Goal: Transaction & Acquisition: Purchase product/service

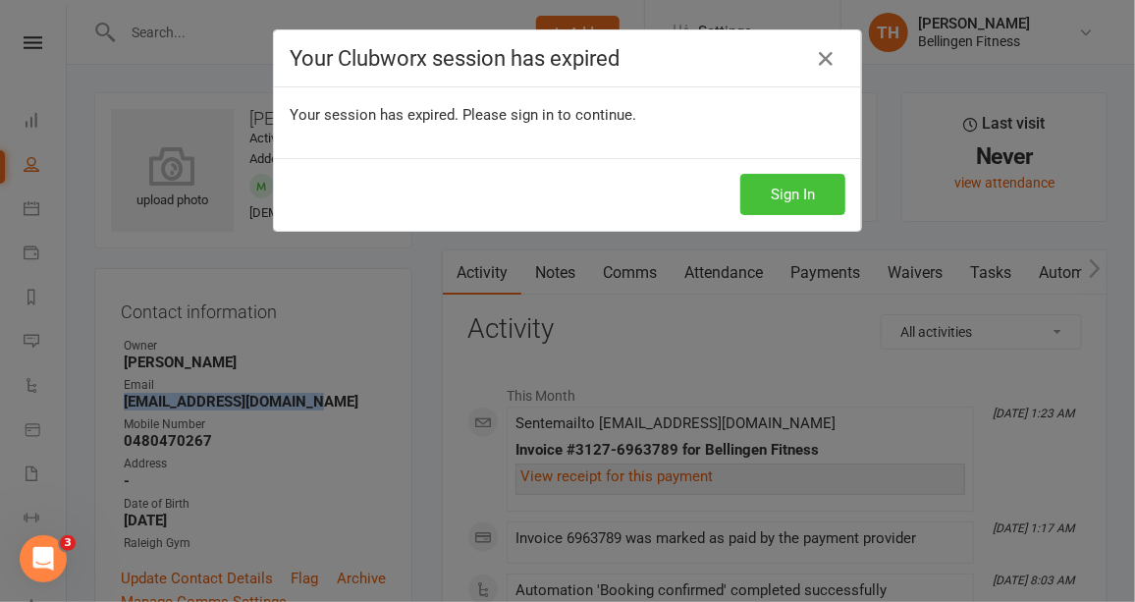
click at [789, 196] on button "Sign In" at bounding box center [793, 194] width 105 height 41
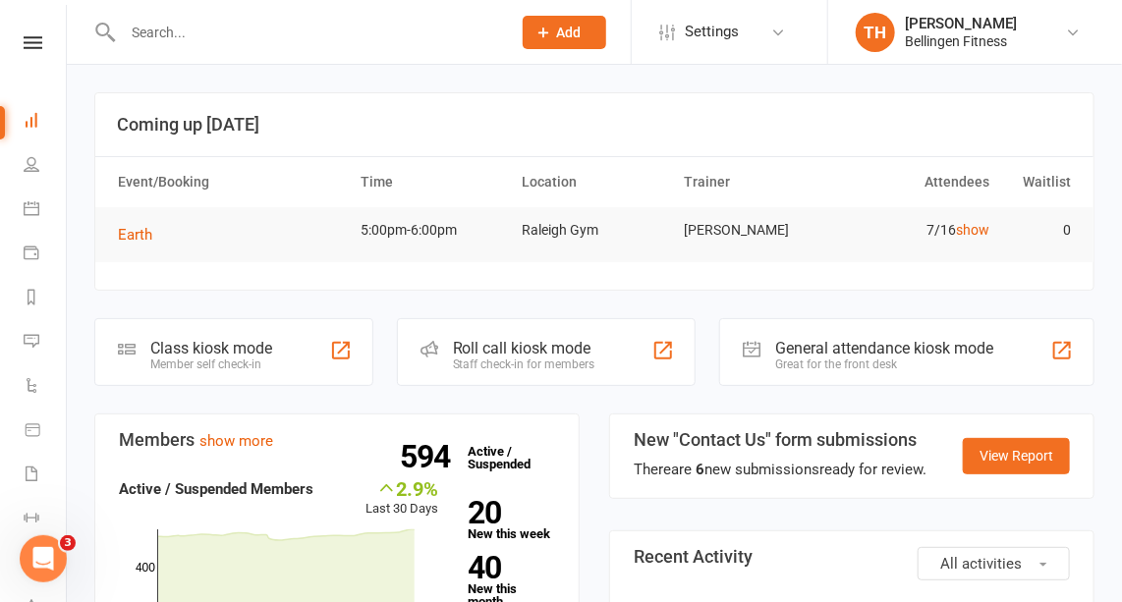
click at [155, 31] on input "text" at bounding box center [307, 33] width 380 height 28
click at [35, 428] on icon at bounding box center [33, 430] width 14 height 12
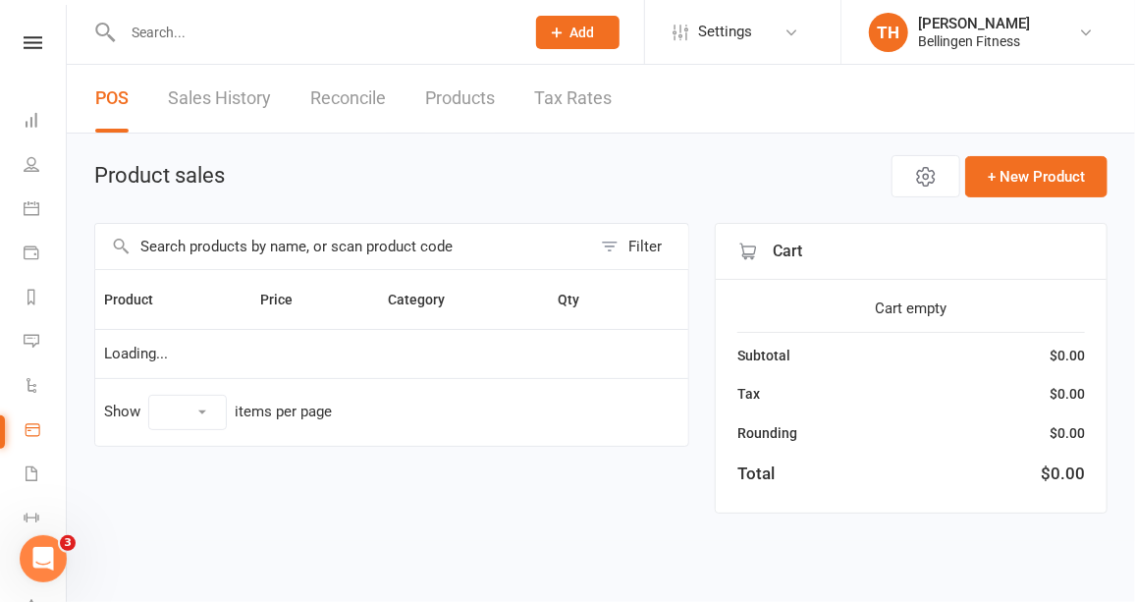
select select "10"
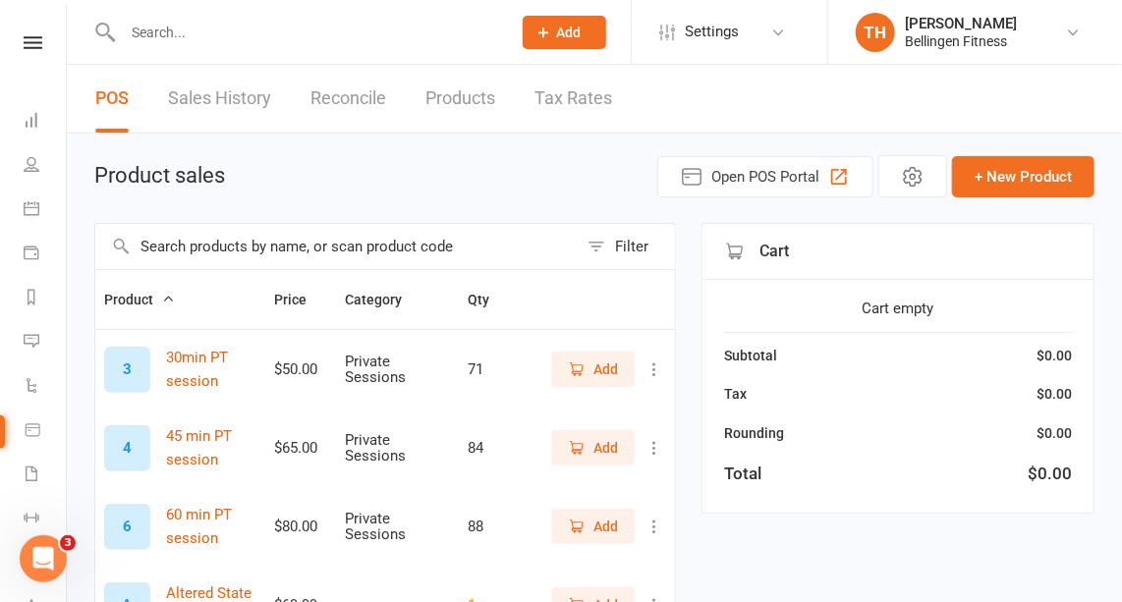
click at [365, 245] on input "text" at bounding box center [336, 246] width 482 height 45
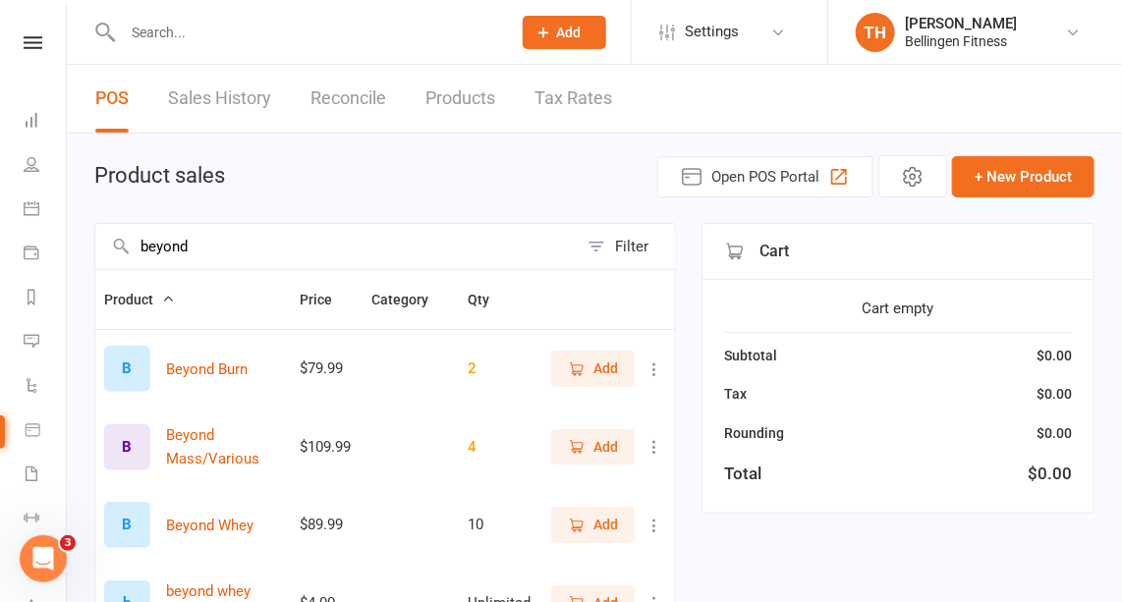
type input "beyond"
click at [610, 524] on span "Add" at bounding box center [605, 525] width 25 height 22
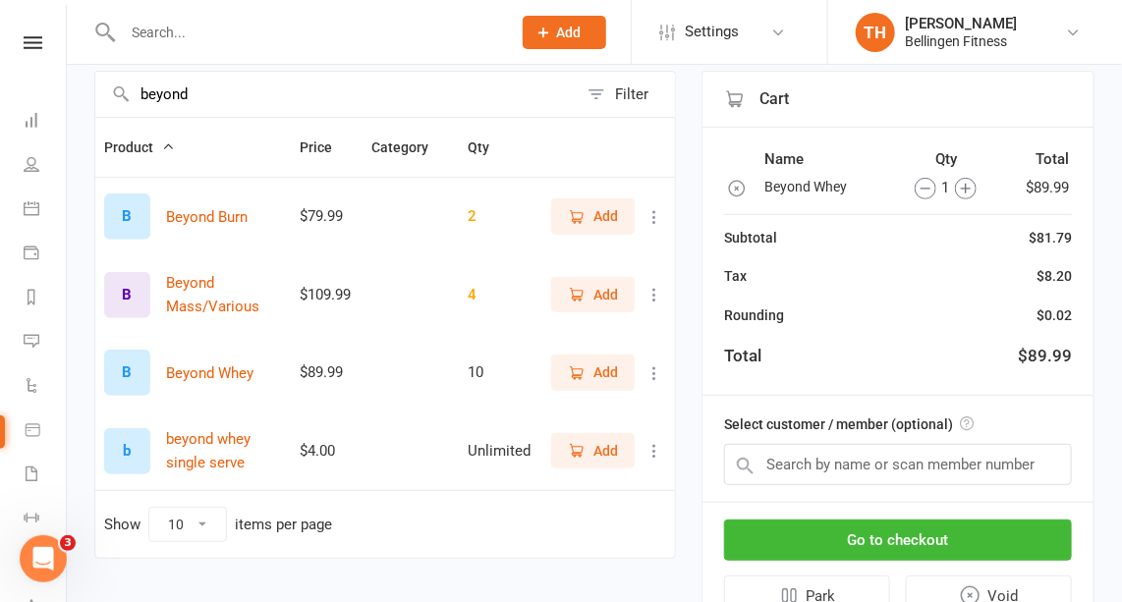
scroll to position [234, 0]
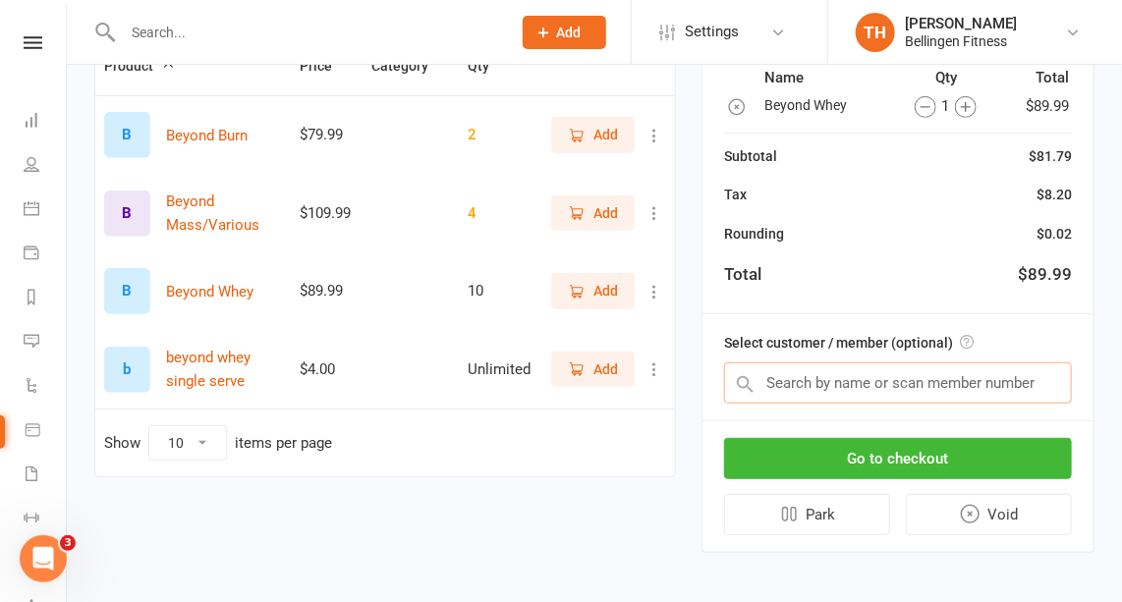
click at [846, 388] on input "text" at bounding box center [898, 382] width 348 height 41
type input "leon"
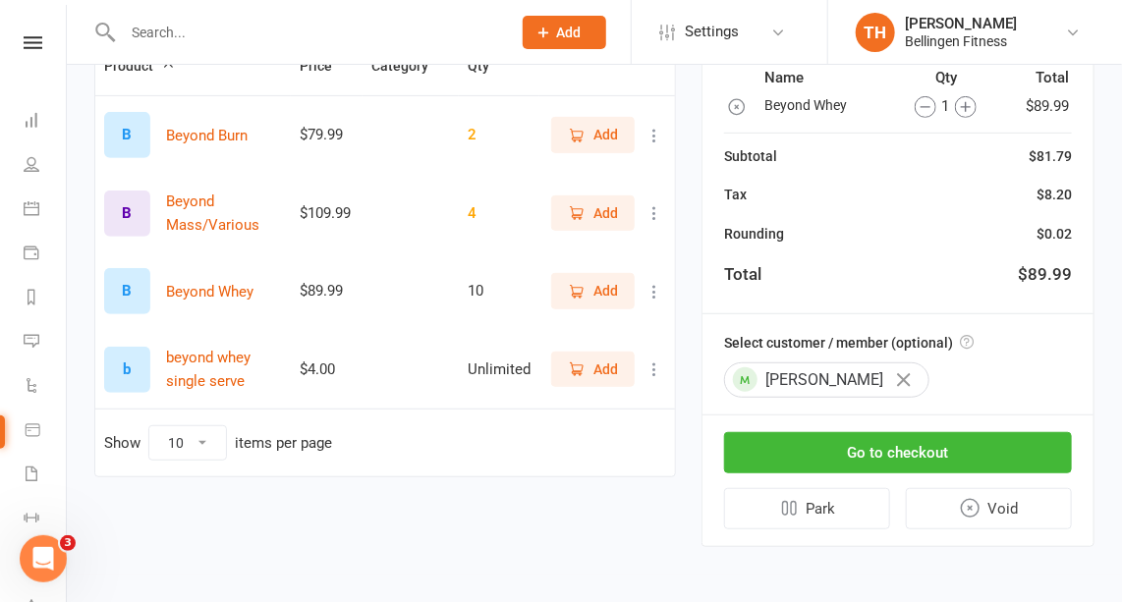
scroll to position [229, 0]
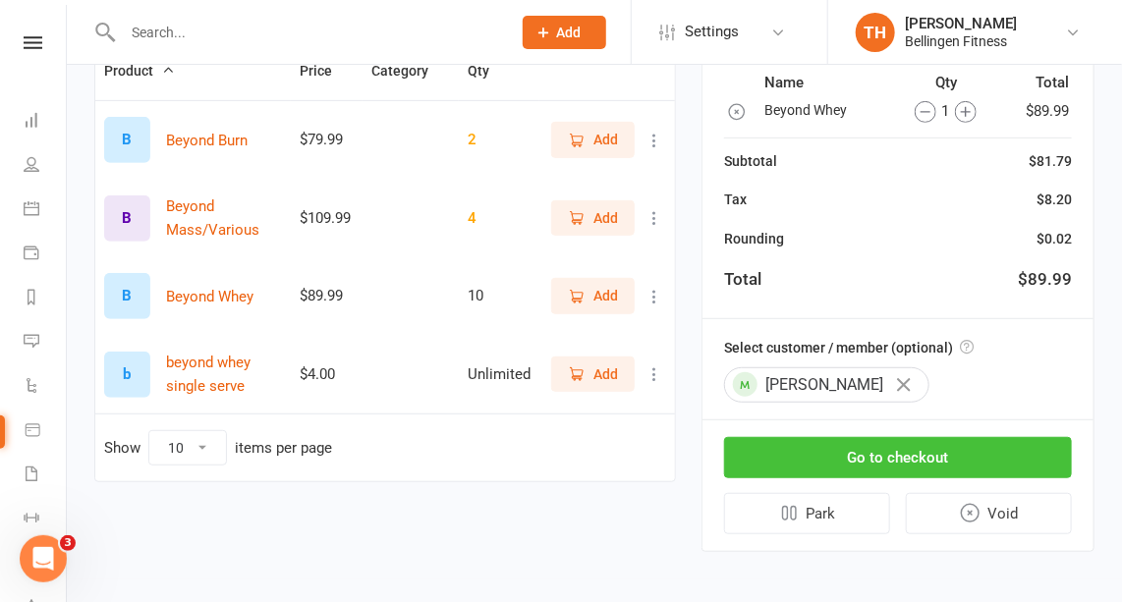
click at [918, 438] on button "Go to checkout" at bounding box center [898, 457] width 348 height 41
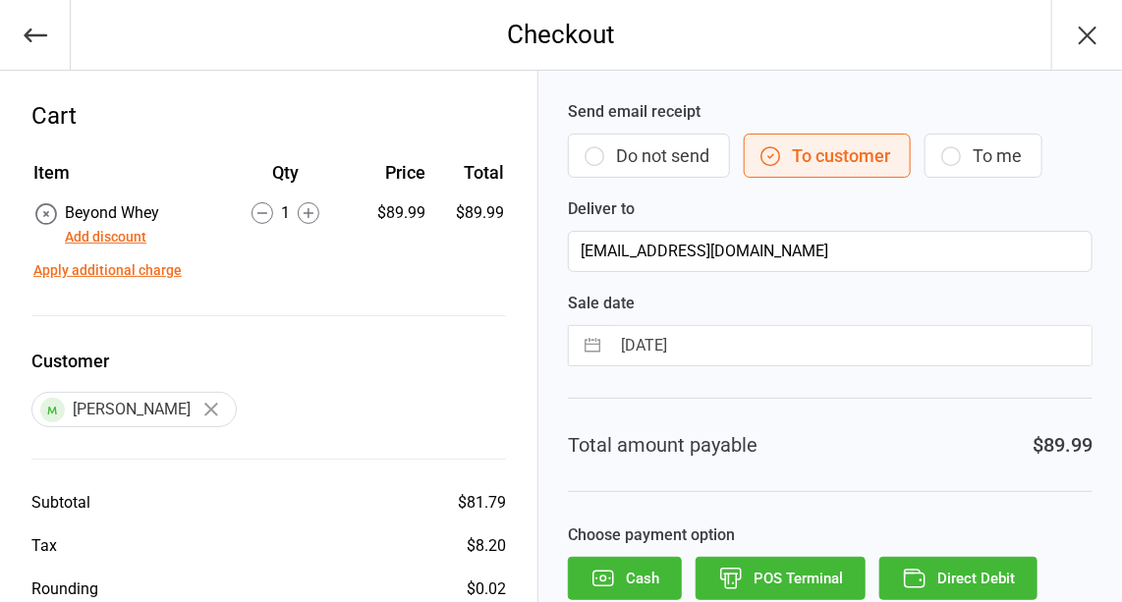
click at [958, 562] on button "Direct Debit" at bounding box center [958, 578] width 158 height 43
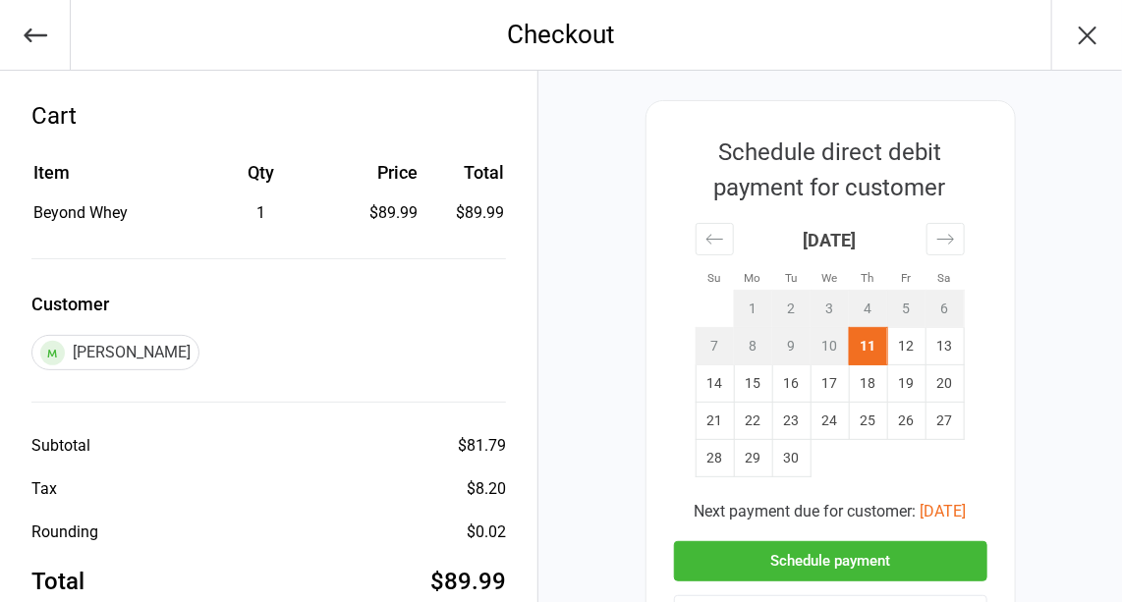
click at [958, 562] on button "Schedule payment" at bounding box center [830, 561] width 313 height 40
